Goal: Task Accomplishment & Management: Complete application form

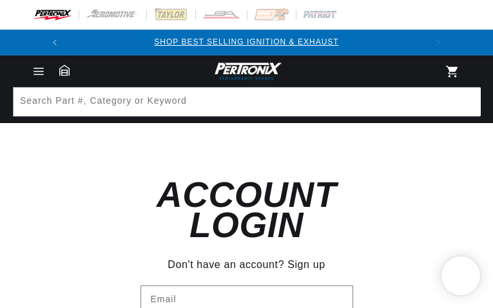
type input "twWGSApjyPYYIb"
type input "xyAgbsJpHg"
type input "asagileloqer07@gmail.com"
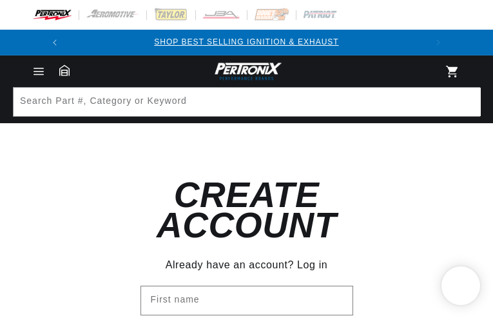
type input "yOymqfkaNjnSAd"
type input "USCtsLmPJMK"
type input "asagileloqer07@gmail.com"
checkbox input "false"
type input "eZkrFtUxzuqn"
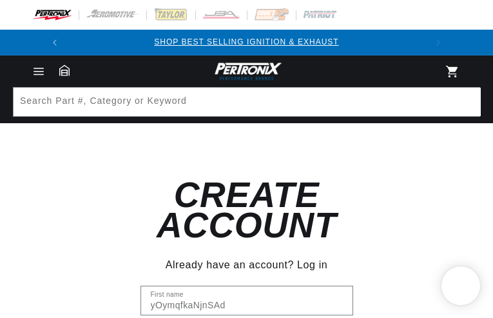
type input "mWPRESmgNcJyNYkt"
type input "asagileloqer07@gmail.com"
